Goal: Transaction & Acquisition: Purchase product/service

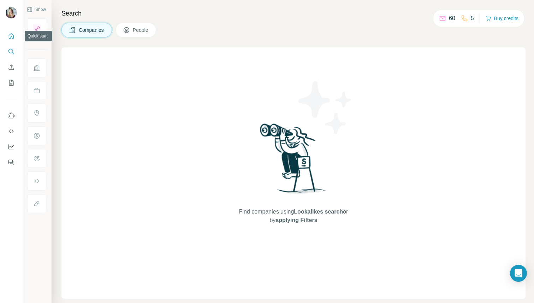
click at [14, 37] on icon "Quick start" at bounding box center [11, 35] width 7 height 7
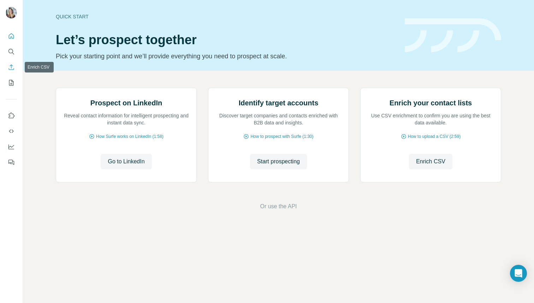
click at [12, 67] on icon "Enrich CSV" at bounding box center [11, 67] width 7 height 7
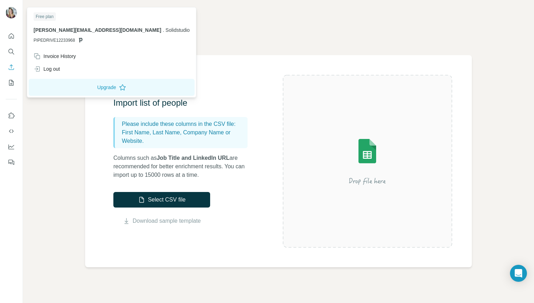
click at [9, 15] on img at bounding box center [11, 12] width 11 height 11
click at [14, 17] on img at bounding box center [11, 12] width 11 height 11
click at [15, 38] on button "Quick start" at bounding box center [11, 36] width 11 height 13
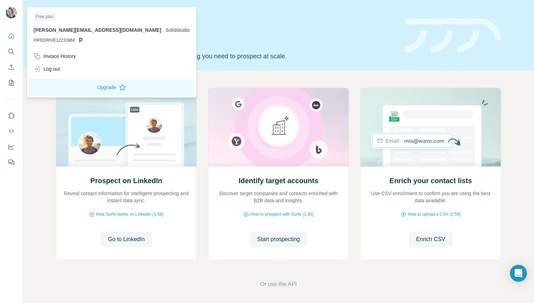
click at [12, 12] on img at bounding box center [11, 12] width 11 height 11
click at [46, 19] on div "Free plan" at bounding box center [45, 16] width 22 height 8
click at [10, 49] on icon "Search" at bounding box center [10, 51] width 5 height 5
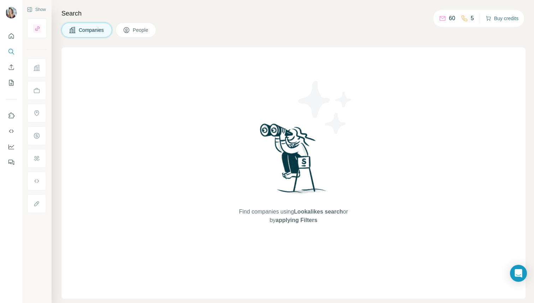
click at [508, 18] on button "Buy credits" at bounding box center [502, 18] width 33 height 10
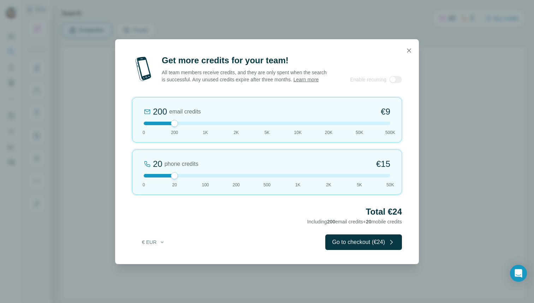
drag, startPoint x: 175, startPoint y: 128, endPoint x: 183, endPoint y: 129, distance: 8.1
click at [183, 129] on div "200 email credits €9 0 200 1K 2K 5K 10K 20K 50K 500K" at bounding box center [267, 119] width 270 height 45
drag, startPoint x: 171, startPoint y: 179, endPoint x: 135, endPoint y: 180, distance: 36.4
click at [135, 180] on div "0 phone credits €0 0 20 100 200 500 1K 2K 5K 50K" at bounding box center [267, 171] width 270 height 45
drag, startPoint x: 173, startPoint y: 128, endPoint x: 181, endPoint y: 132, distance: 8.9
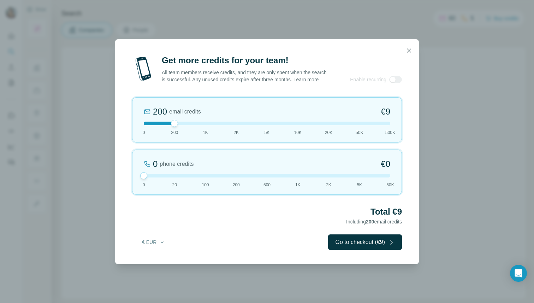
click at [181, 132] on div "200 email credits €9 0 200 1K 2K 5K 10K 20K 50K 500K" at bounding box center [267, 119] width 270 height 45
click at [408, 48] on icon "button" at bounding box center [409, 50] width 7 height 7
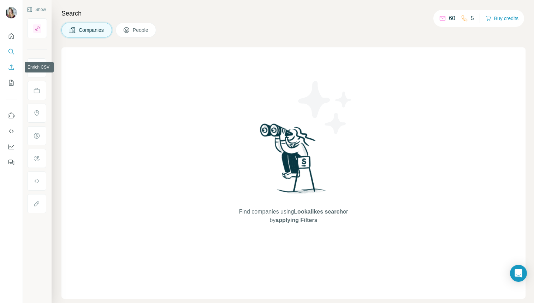
click at [9, 68] on icon "Enrich CSV" at bounding box center [11, 66] width 5 height 5
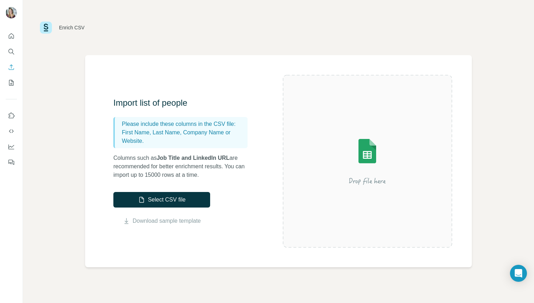
click at [505, 56] on div "Enrich CSV Import list of people Please include these columns in the CSV file: …" at bounding box center [278, 151] width 511 height 303
click at [158, 204] on button "Select CSV file" at bounding box center [161, 200] width 97 height 16
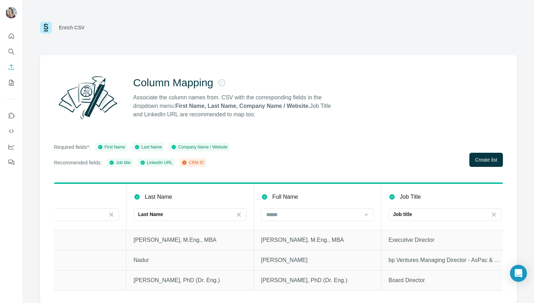
scroll to position [0, 53]
click at [368, 213] on icon at bounding box center [368, 214] width 7 height 7
click at [354, 191] on th "Full Name" at bounding box center [320, 206] width 128 height 47
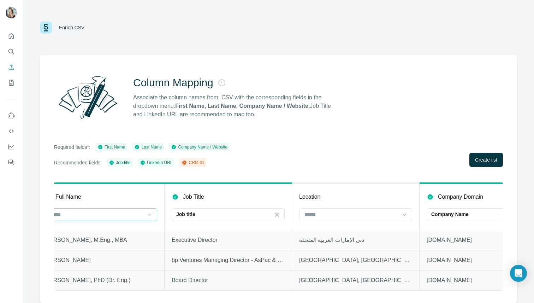
scroll to position [0, 283]
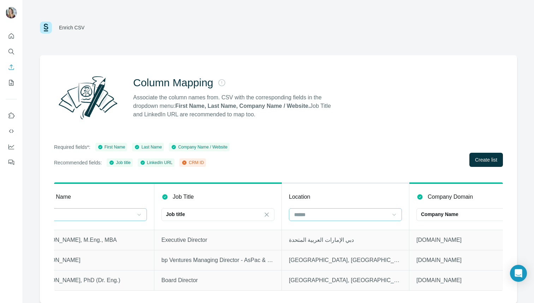
click at [396, 212] on icon at bounding box center [394, 214] width 7 height 7
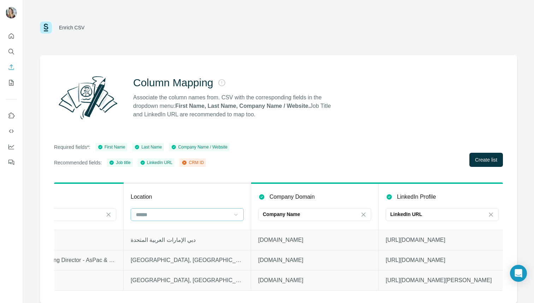
scroll to position [0, 444]
click at [492, 159] on span "Create list" at bounding box center [486, 159] width 22 height 7
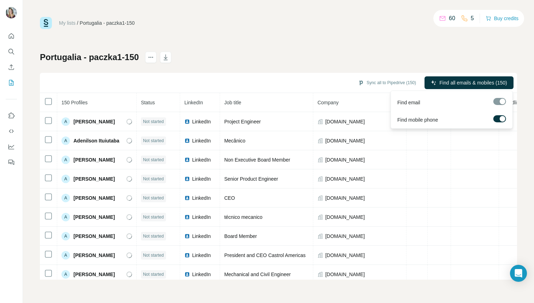
click at [498, 102] on div at bounding box center [499, 101] width 13 height 7
click at [502, 122] on label at bounding box center [499, 118] width 13 height 7
click at [503, 103] on div at bounding box center [499, 101] width 13 height 7
click at [501, 101] on div at bounding box center [499, 101] width 13 height 7
click at [497, 117] on div at bounding box center [497, 119] width 6 height 6
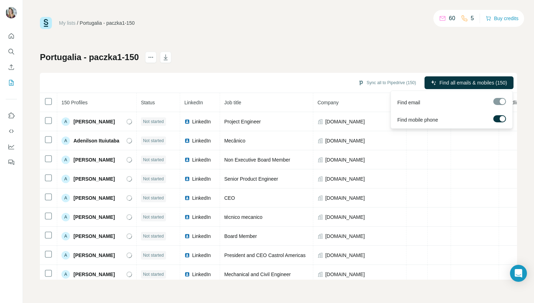
click at [502, 118] on div at bounding box center [503, 119] width 6 height 6
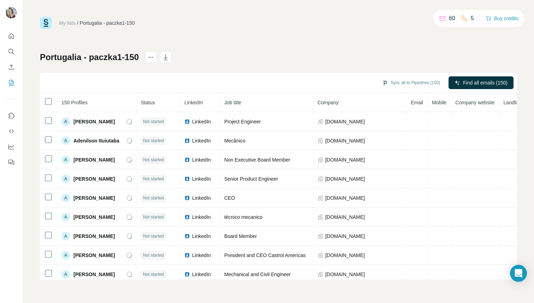
click at [422, 50] on div "My lists / Portugalia - paczka1-150 60 5 Buy credits Portugalia - paczka1-150 S…" at bounding box center [278, 148] width 477 height 262
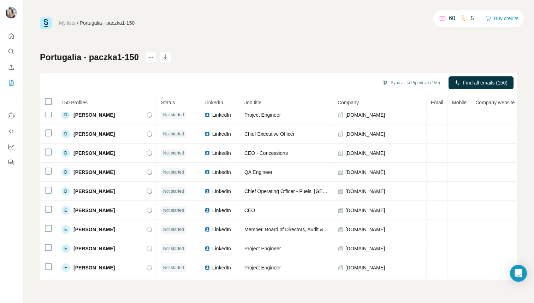
scroll to position [526, 0]
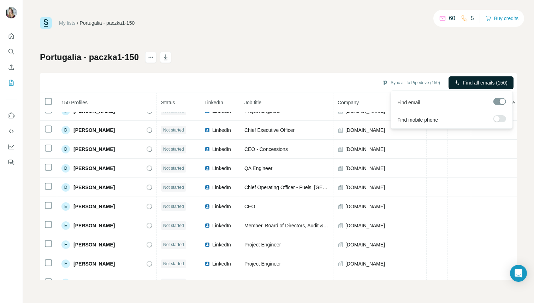
click at [477, 82] on span "Find all emails (150)" at bounding box center [485, 82] width 45 height 7
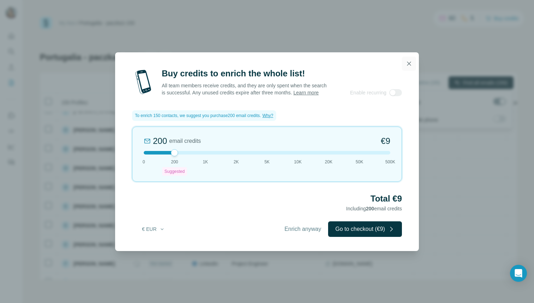
click at [412, 60] on icon "button" at bounding box center [409, 63] width 7 height 7
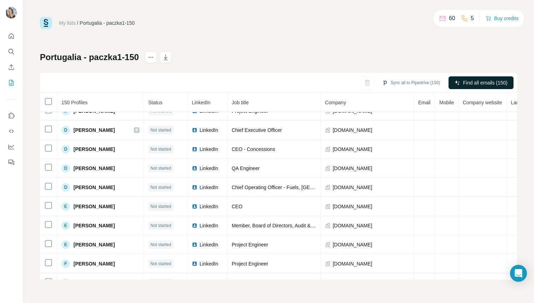
click at [223, 27] on div "My lists / Portugalia - paczka1-150 60 5 Buy credits" at bounding box center [278, 23] width 477 height 12
click at [14, 67] on icon "Enrich CSV" at bounding box center [11, 67] width 7 height 7
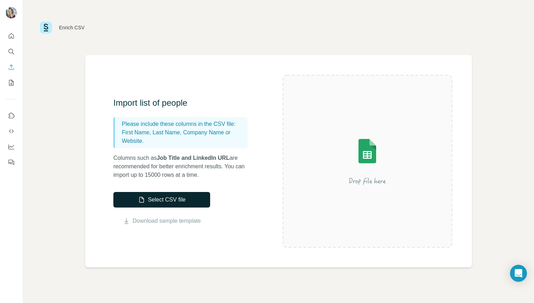
click at [146, 200] on button "Select CSV file" at bounding box center [161, 200] width 97 height 16
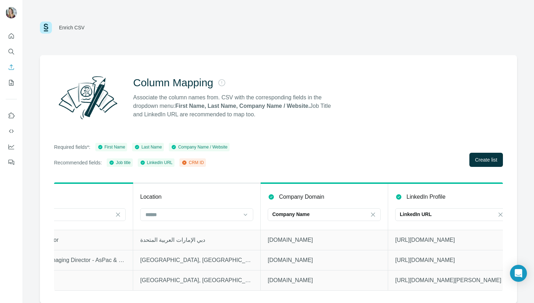
scroll to position [0, 444]
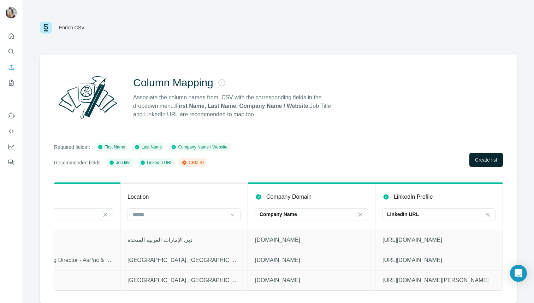
click at [477, 158] on span "Create list" at bounding box center [486, 159] width 22 height 7
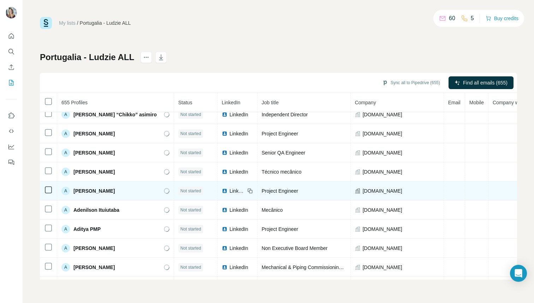
scroll to position [23, 0]
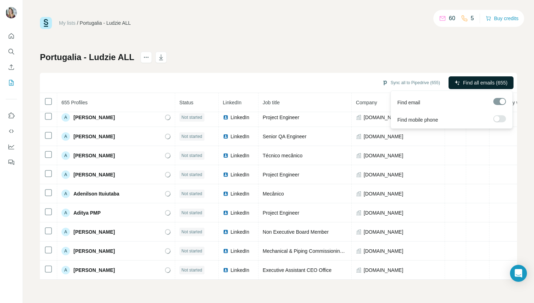
click at [493, 82] on span "Find all emails (655)" at bounding box center [485, 82] width 45 height 7
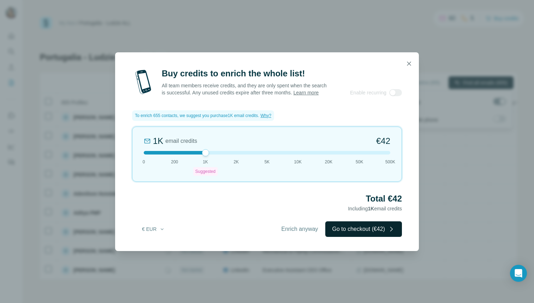
click at [341, 233] on button "Go to checkout (€42)" at bounding box center [363, 229] width 77 height 16
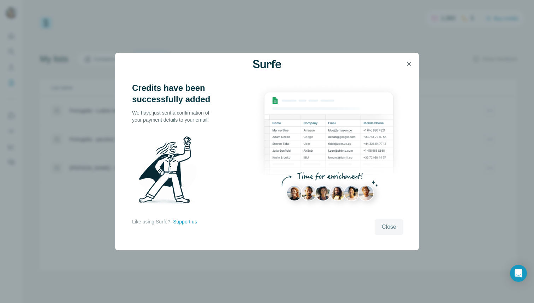
click at [391, 230] on span "Close" at bounding box center [389, 227] width 14 height 8
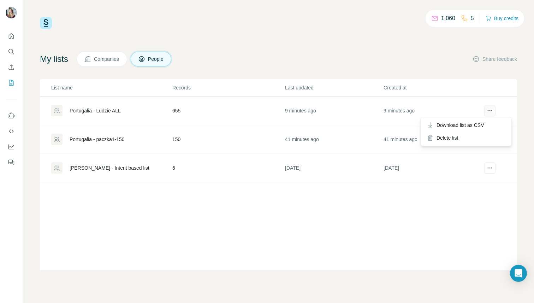
click at [489, 108] on icon "actions" at bounding box center [489, 110] width 7 height 7
click at [103, 112] on div "Portugalia - Ludzie ALL" at bounding box center [95, 110] width 51 height 7
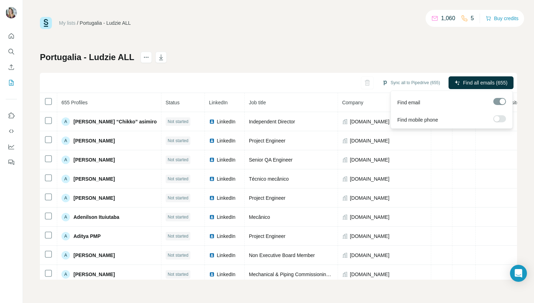
click at [484, 84] on span "Find all emails (655)" at bounding box center [485, 82] width 45 height 7
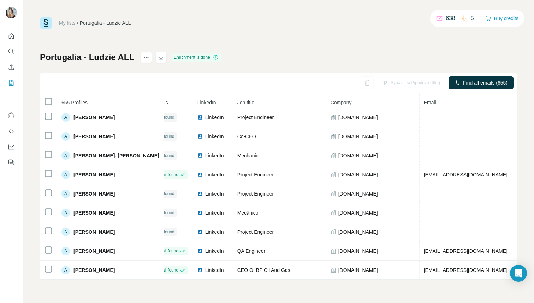
scroll to position [1213, 14]
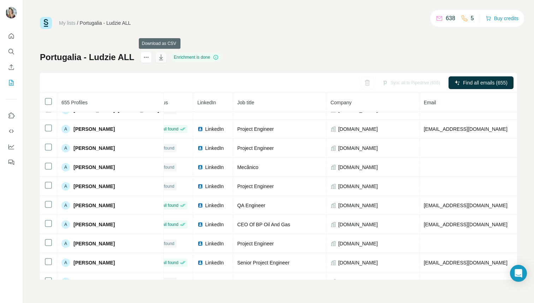
click at [159, 58] on icon "button" at bounding box center [161, 58] width 4 height 2
